Goal: Task Accomplishment & Management: Complete application form

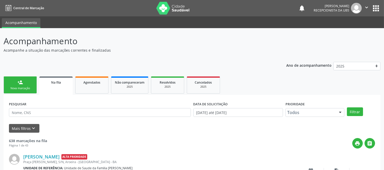
click at [26, 86] on link "person_add Nova marcação" at bounding box center [20, 85] width 33 height 17
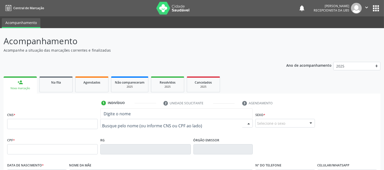
click at [139, 120] on div at bounding box center [176, 123] width 153 height 9
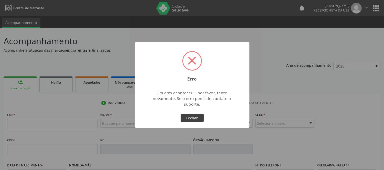
click at [183, 120] on button "Fechar" at bounding box center [192, 118] width 23 height 9
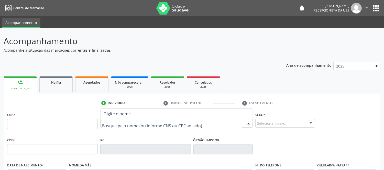
click at [151, 121] on div at bounding box center [176, 123] width 153 height 9
click at [150, 123] on input "text" at bounding box center [172, 126] width 140 height 10
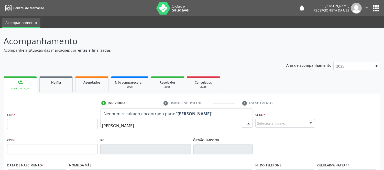
click at [131, 123] on input "ANA CLAUDIA" at bounding box center [172, 126] width 140 height 10
click at [130, 123] on input "ANA CLAUDIA" at bounding box center [172, 126] width 140 height 10
type input "ANA"
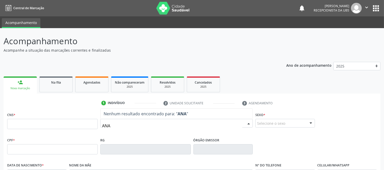
click at [126, 125] on input "ANA" at bounding box center [172, 126] width 140 height 10
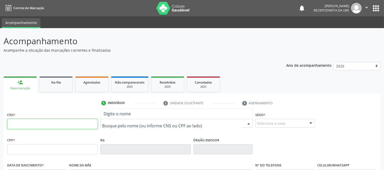
click at [83, 122] on input "text" at bounding box center [52, 124] width 91 height 10
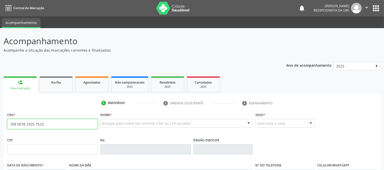
type input "708 0078 2925 7523"
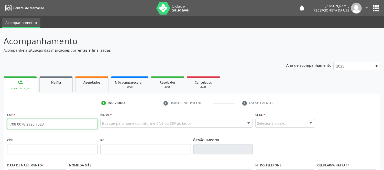
click at [60, 124] on input "708 0078 2925 7523" at bounding box center [52, 124] width 91 height 10
type input "708 0078 2925 7523"
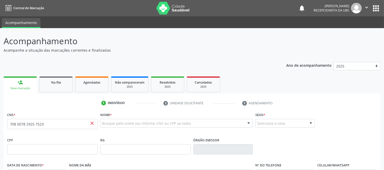
click at [191, 122] on div "Busque pelo nome (ou informe CNS ou CPF ao lado)" at bounding box center [176, 123] width 153 height 9
click at [61, 120] on input "708 0078 2925 7523" at bounding box center [52, 124] width 91 height 10
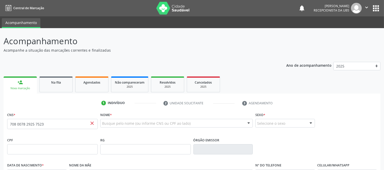
click at [125, 136] on div "Nome * Busque pelo nome (ou informe CNS ou CPF ao lado) Nenhum resultado encont…" at bounding box center [176, 123] width 155 height 25
click at [133, 125] on input "text" at bounding box center [172, 126] width 140 height 10
click at [93, 123] on span "close" at bounding box center [92, 124] width 6 height 6
click at [88, 124] on input "708 0078 2925 7523" at bounding box center [52, 124] width 91 height 10
click at [87, 124] on input "708 0078 2925 7523" at bounding box center [52, 124] width 91 height 10
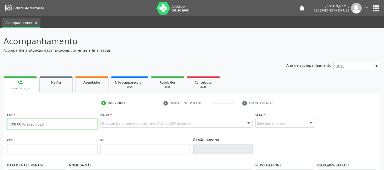
click at [87, 124] on input "708 0078 2925 7523" at bounding box center [52, 124] width 91 height 10
type input "7"
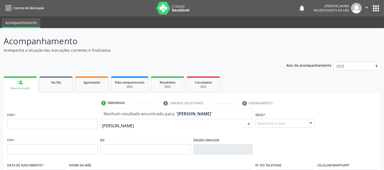
type input "ANA CLAUDIA OLIVEIRA DA SILVA"
click at [211, 115] on strong "ANA CLAUDIA OLIVEIRA DA SILVA" at bounding box center [194, 114] width 33 height 6
click at [190, 126] on input "ANA CLAUDIA OLIVEIRA DA SILVA" at bounding box center [172, 126] width 140 height 10
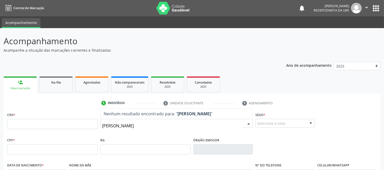
click at [190, 126] on input "ANA CLAUDIA OLIVEIRA DA SILVA" at bounding box center [172, 126] width 140 height 10
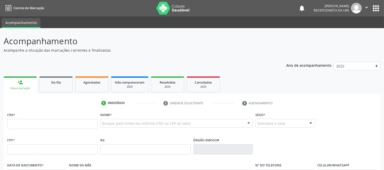
click at [26, 87] on div "Nova marcação" at bounding box center [20, 89] width 26 height 4
click at [32, 86] on link "person_add Nova marcação" at bounding box center [20, 85] width 33 height 17
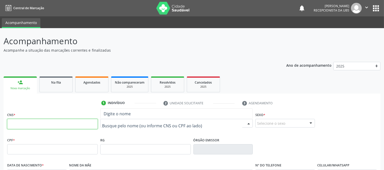
click at [70, 125] on input "text" at bounding box center [52, 124] width 91 height 10
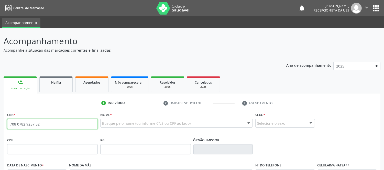
type input "708 0782 9257 523"
click at [70, 125] on input "708 0782 9257 523" at bounding box center [52, 124] width 91 height 10
click at [71, 125] on input "708 0782 9257 523" at bounding box center [52, 124] width 91 height 10
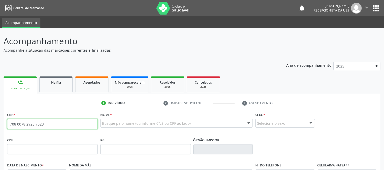
type input "708 0078 2925 7523"
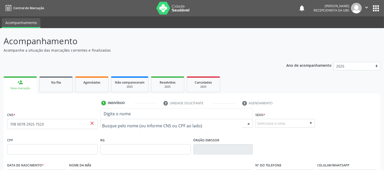
click at [95, 126] on icon "close" at bounding box center [92, 124] width 6 height 6
click at [94, 121] on span "close" at bounding box center [92, 124] width 6 height 6
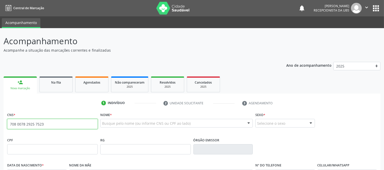
click at [66, 124] on input "708 0078 2925 7523" at bounding box center [52, 124] width 91 height 10
click at [29, 122] on input "text" at bounding box center [52, 124] width 91 height 10
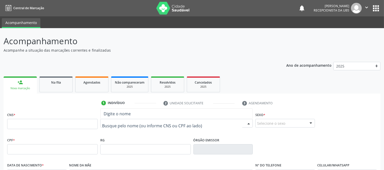
click at [207, 124] on div at bounding box center [176, 123] width 153 height 9
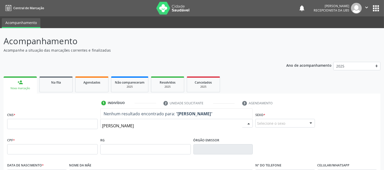
type input "ANA CLAUDIA OLIVEIRA DA SILVA"
click at [164, 129] on input "ANA CLAUDIA OLIVEIRA DA SILVA" at bounding box center [172, 126] width 140 height 10
click at [173, 129] on input "ANA CLAUDIA OLIVEIRA DA SILVA" at bounding box center [172, 126] width 140 height 10
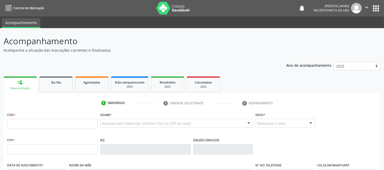
click at [55, 123] on input "text" at bounding box center [52, 124] width 91 height 10
type input "708 0078 2925 7523"
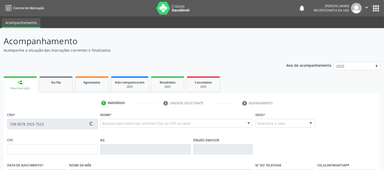
type input "394.917.338-26"
type input "18/07/1987"
type input "Ducilene Pociano de Oliveira"
type input "(75) 99950-4567"
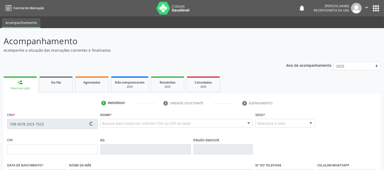
type input "888.915.345-87"
type input "S/N"
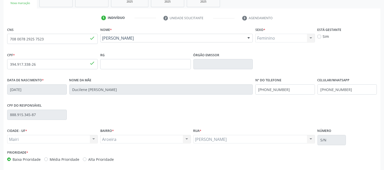
scroll to position [107, 0]
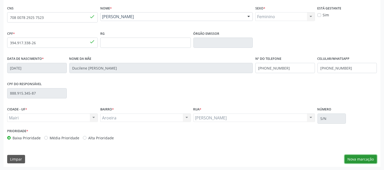
click at [359, 159] on button "Nova marcação" at bounding box center [361, 159] width 32 height 9
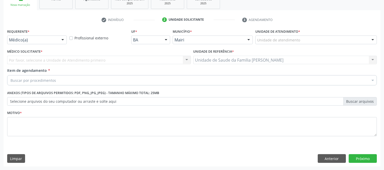
scroll to position [83, 0]
click at [373, 37] on div at bounding box center [373, 40] width 8 height 9
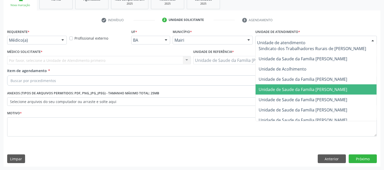
scroll to position [378, 0]
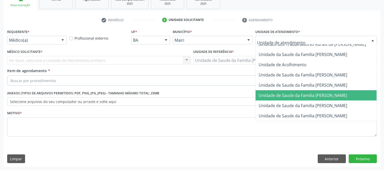
click at [323, 93] on span "Unidade de Saude da Familia [PERSON_NAME]" at bounding box center [303, 96] width 89 height 6
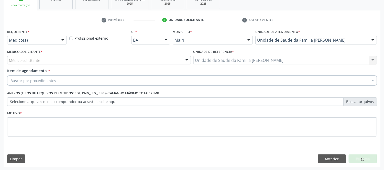
click at [65, 61] on div "Médico solicitante [PERSON_NAME] [PERSON_NAME] [PERSON_NAME] [PERSON_NAME] resu…" at bounding box center [99, 60] width 184 height 9
click at [58, 60] on div "Médico solicitante" at bounding box center [99, 60] width 184 height 9
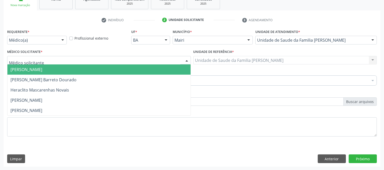
type input "#"
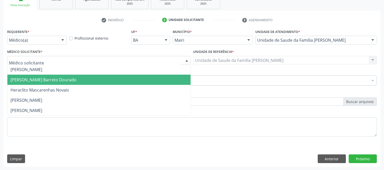
click at [37, 80] on span "[PERSON_NAME] Barreto Dourado" at bounding box center [43, 80] width 66 height 6
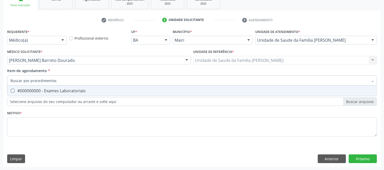
type input "#"
click at [38, 89] on div "#000000000 - Exames Laboratoriais" at bounding box center [191, 91] width 363 height 4
checkbox Laboratoriais "true"
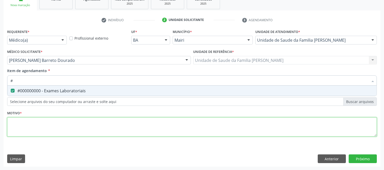
click at [33, 122] on div "Requerente * Médico(a) Médico(a) Enfermeiro(a) Paciente Nenhum resultado encont…" at bounding box center [192, 86] width 370 height 116
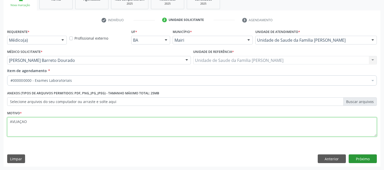
type textarea "AVLIAÇAO"
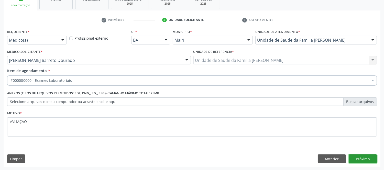
click at [369, 157] on button "Próximo" at bounding box center [363, 159] width 28 height 9
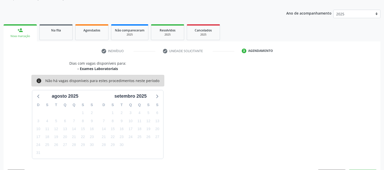
scroll to position [67, 0]
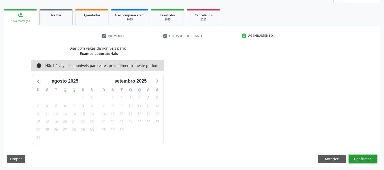
click at [362, 158] on button "Confirmar" at bounding box center [363, 159] width 28 height 9
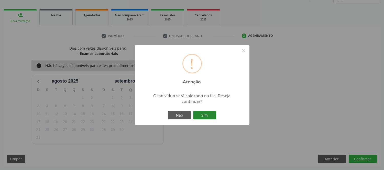
click at [202, 113] on button "Sim" at bounding box center [204, 115] width 23 height 9
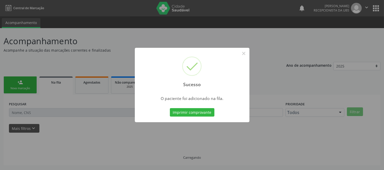
scroll to position [0, 0]
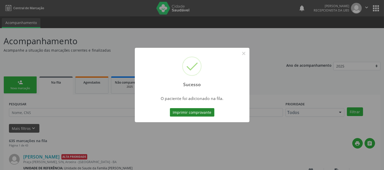
click at [183, 113] on button "Imprimir comprovante" at bounding box center [192, 112] width 45 height 9
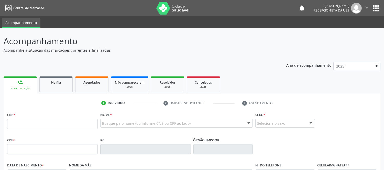
click at [72, 126] on input "text" at bounding box center [52, 124] width 91 height 10
click at [58, 129] on input "text" at bounding box center [52, 124] width 91 height 10
click at [84, 122] on input "70" at bounding box center [52, 124] width 91 height 10
type input "702 8036 2869 0165"
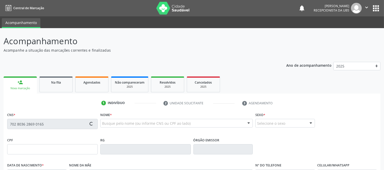
type input "688.355.235-91"
type input "[DATE]"
type input "[PERSON_NAME]"
type input "[PHONE_NUMBER]"
type input "S/N"
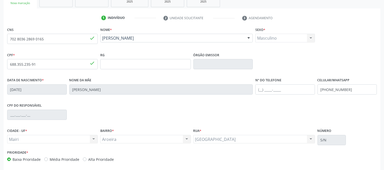
scroll to position [107, 0]
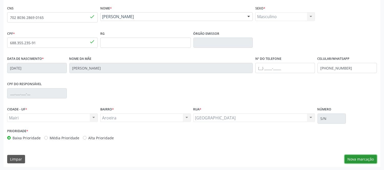
click at [370, 159] on button "Nova marcação" at bounding box center [361, 159] width 32 height 9
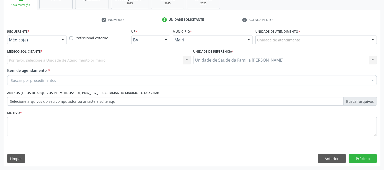
scroll to position [83, 0]
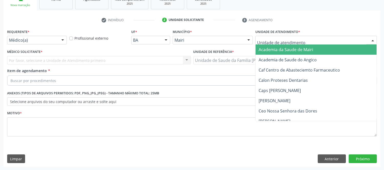
click at [372, 40] on div at bounding box center [373, 40] width 8 height 9
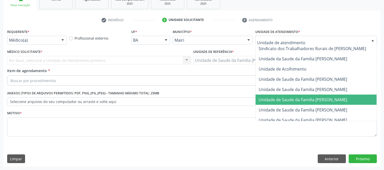
scroll to position [378, 0]
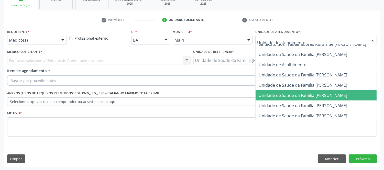
click at [319, 93] on span "Unidade de Saude da Familia [PERSON_NAME]" at bounding box center [303, 96] width 89 height 6
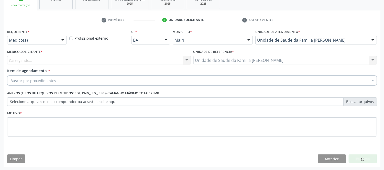
click at [142, 83] on div "Buscar por procedimentos" at bounding box center [192, 81] width 370 height 10
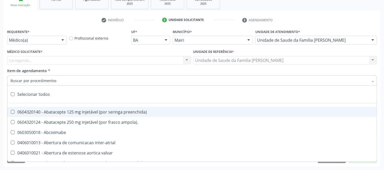
click at [63, 59] on div "Carregando... Nenhum resultado encontrado para: " " Não há nenhuma opção para s…" at bounding box center [99, 60] width 184 height 9
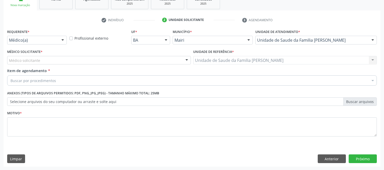
click at [52, 59] on div "Médico solicitante" at bounding box center [99, 60] width 184 height 9
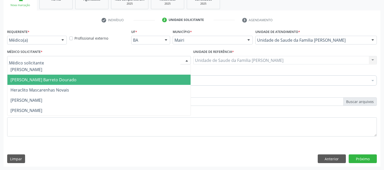
click at [45, 81] on span "[PERSON_NAME] Barreto Dourado" at bounding box center [43, 80] width 66 height 6
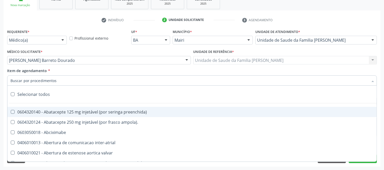
type input "#"
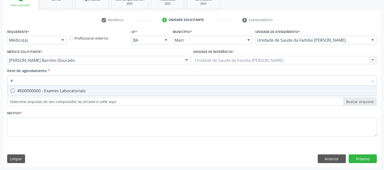
click at [60, 93] on span "#000000000 - Exames Laboratoriais" at bounding box center [191, 91] width 369 height 10
checkbox Laboratoriais "true"
click at [46, 114] on div "Requerente * Médico(a) Médico(a) Enfermeiro(a) Paciente Nenhum resultado encont…" at bounding box center [192, 86] width 370 height 116
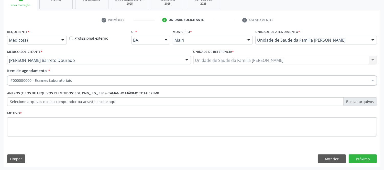
click at [34, 128] on li "Não selecionados" at bounding box center [207, 130] width 400 height 14
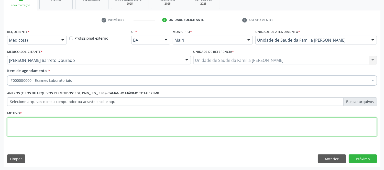
click at [34, 126] on textarea at bounding box center [192, 126] width 370 height 19
type textarea "AVALIAÇAO"
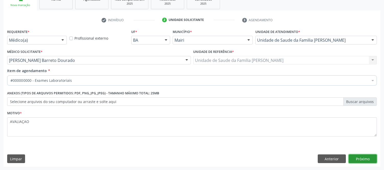
click at [364, 155] on button "Próximo" at bounding box center [363, 159] width 28 height 9
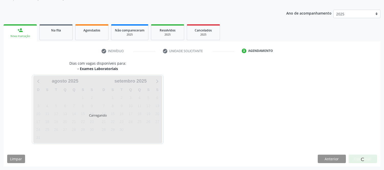
scroll to position [67, 0]
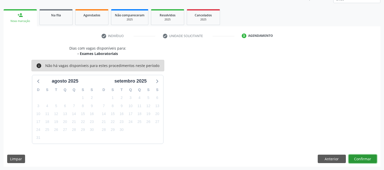
click at [361, 160] on button "Confirmar" at bounding box center [363, 159] width 28 height 9
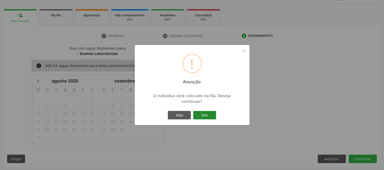
click at [213, 113] on button "Sim" at bounding box center [204, 115] width 23 height 9
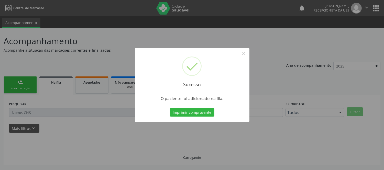
scroll to position [0, 0]
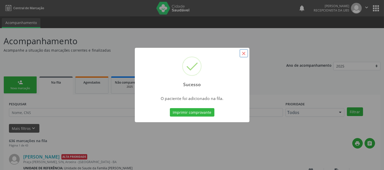
click at [246, 55] on button "×" at bounding box center [244, 53] width 9 height 9
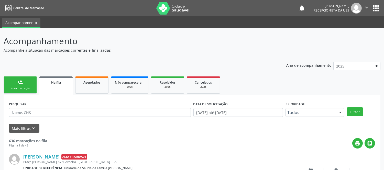
click at [24, 85] on link "person_add Nova marcação" at bounding box center [20, 85] width 33 height 17
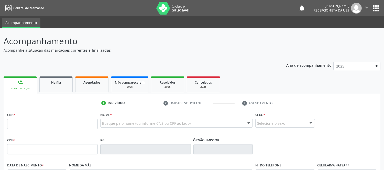
click at [21, 85] on link "person_add Nova marcação" at bounding box center [20, 85] width 33 height 17
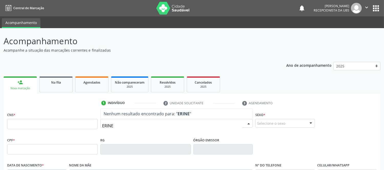
type input "ERINEU"
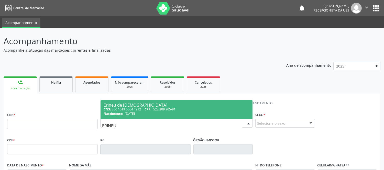
click at [134, 109] on div "CNS: 700 1019 5064 4212 CPF: 522.209.905-91" at bounding box center [177, 109] width 146 height 4
type input "700 1019 5064 4212"
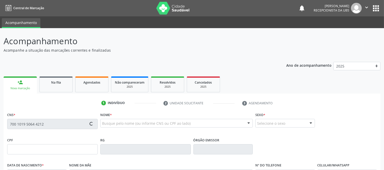
type input "522.209.905-91"
type input "[DATE]"
type input "[PERSON_NAME]"
type input "[PHONE_NUMBER]"
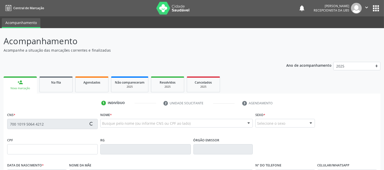
type input "S/N"
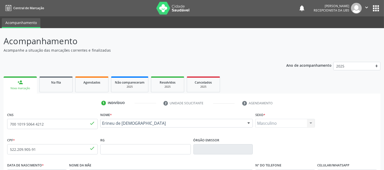
scroll to position [107, 0]
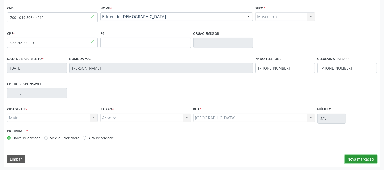
click at [370, 159] on button "Nova marcação" at bounding box center [361, 159] width 32 height 9
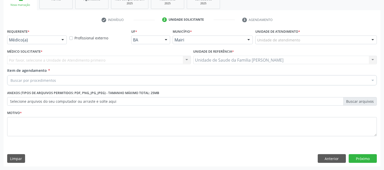
scroll to position [83, 0]
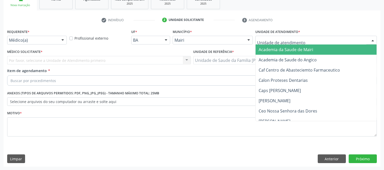
click at [373, 38] on div at bounding box center [373, 40] width 8 height 9
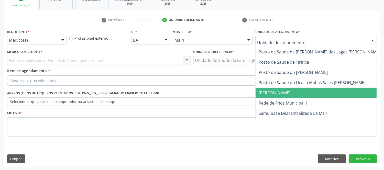
scroll to position [378, 0]
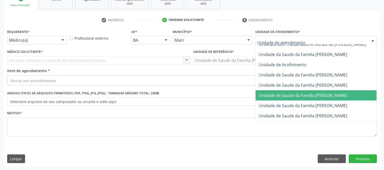
click at [315, 93] on span "Unidade de Saude da Familia [PERSON_NAME]" at bounding box center [303, 96] width 89 height 6
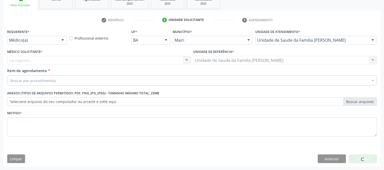
click at [90, 58] on div "Carregando... Nenhum resultado encontrado para: " " Não há nenhuma opção para s…" at bounding box center [99, 60] width 184 height 9
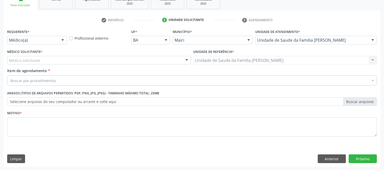
click at [50, 62] on div "Médico solicitante" at bounding box center [99, 60] width 184 height 9
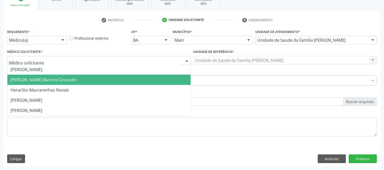
click at [24, 77] on span "[PERSON_NAME] Barreto Dourado" at bounding box center [43, 80] width 66 height 6
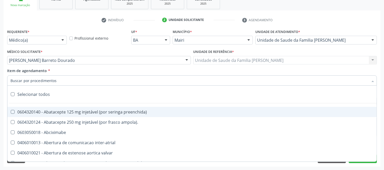
click at [47, 79] on input "Item de agendamento *" at bounding box center [189, 81] width 358 height 10
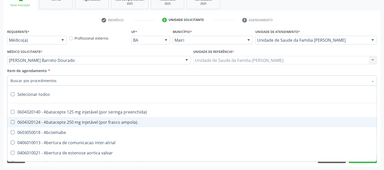
type input "#"
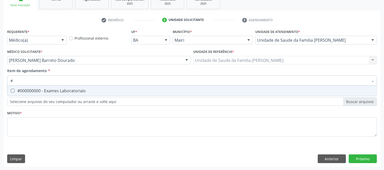
click at [78, 90] on div "#000000000 - Exames Laboratoriais" at bounding box center [191, 91] width 363 height 4
checkbox Laboratoriais "true"
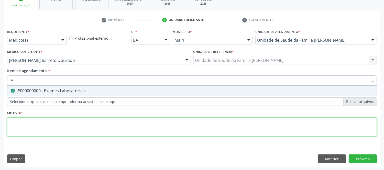
click at [49, 128] on div "Requerente * Médico(a) Médico(a) Enfermeiro(a) Paciente Nenhum resultado encont…" at bounding box center [192, 86] width 370 height 116
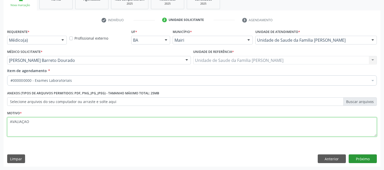
type textarea "AVALIAÇAO"
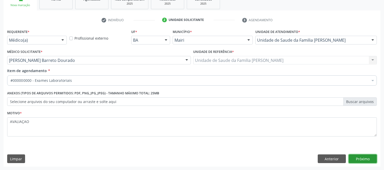
click at [359, 158] on button "Próximo" at bounding box center [363, 159] width 28 height 9
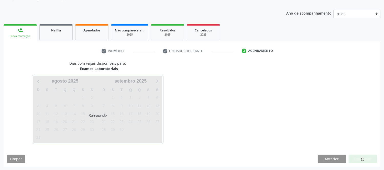
scroll to position [67, 0]
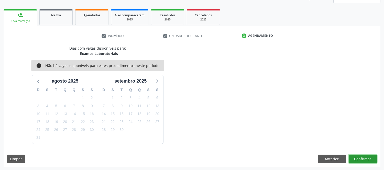
click at [357, 158] on button "Confirmar" at bounding box center [363, 159] width 28 height 9
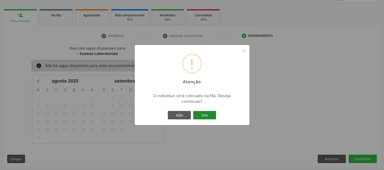
click at [210, 116] on button "Sim" at bounding box center [204, 115] width 23 height 9
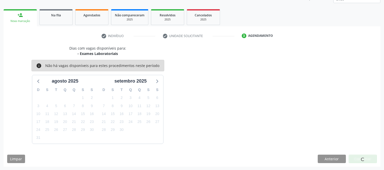
scroll to position [0, 0]
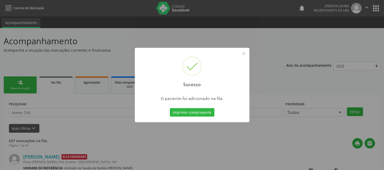
click at [210, 116] on button "Imprimir comprovante" at bounding box center [192, 112] width 45 height 9
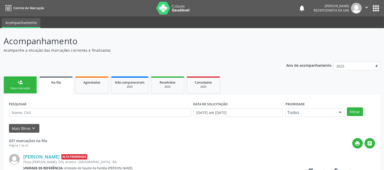
click at [20, 78] on link "person_add Nova marcação" at bounding box center [20, 85] width 33 height 17
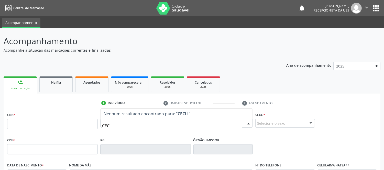
type input "CECLIN"
click at [119, 128] on input "CECLIN" at bounding box center [172, 126] width 140 height 10
type input "C"
